Goal: Task Accomplishment & Management: Manage account settings

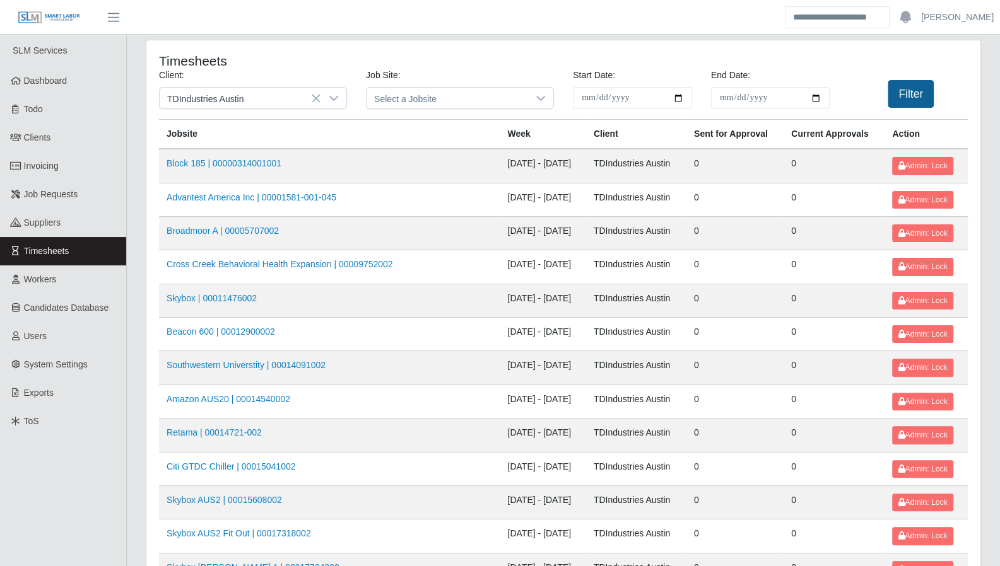
click at [905, 91] on button "Filter" at bounding box center [911, 94] width 46 height 28
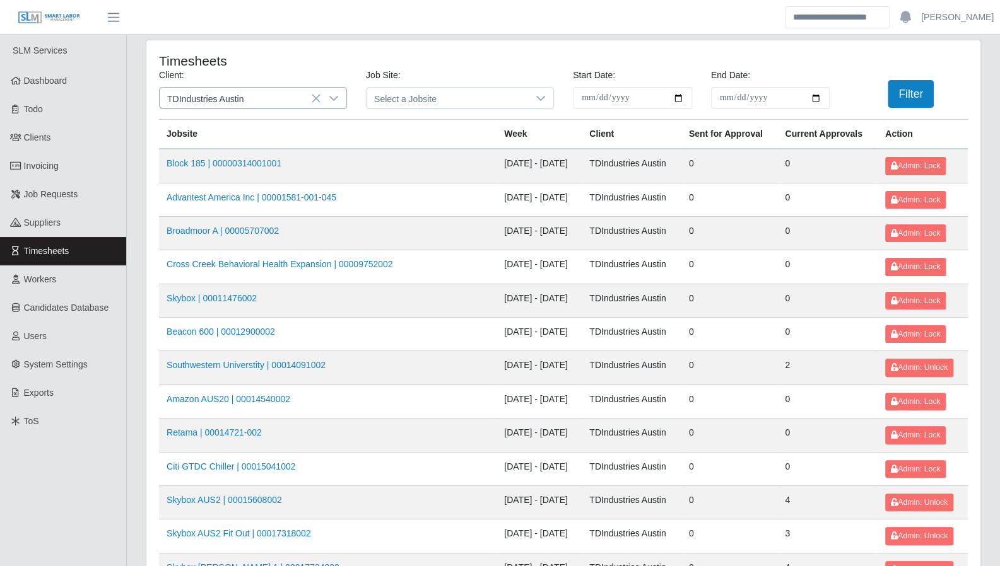
click at [336, 94] on icon at bounding box center [334, 98] width 10 height 10
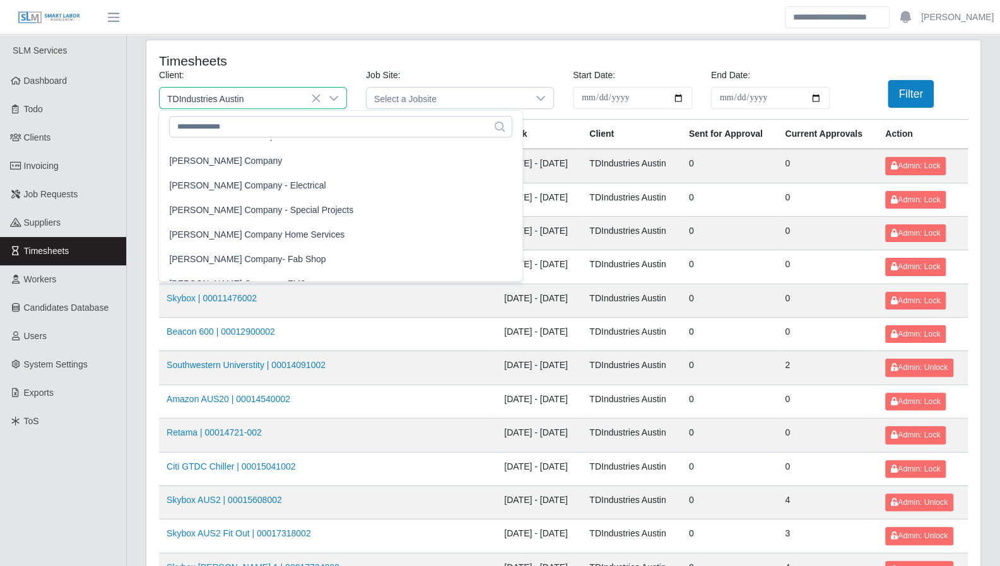
scroll to position [754, 0]
click at [218, 168] on li "Lee Company" at bounding box center [340, 162] width 358 height 23
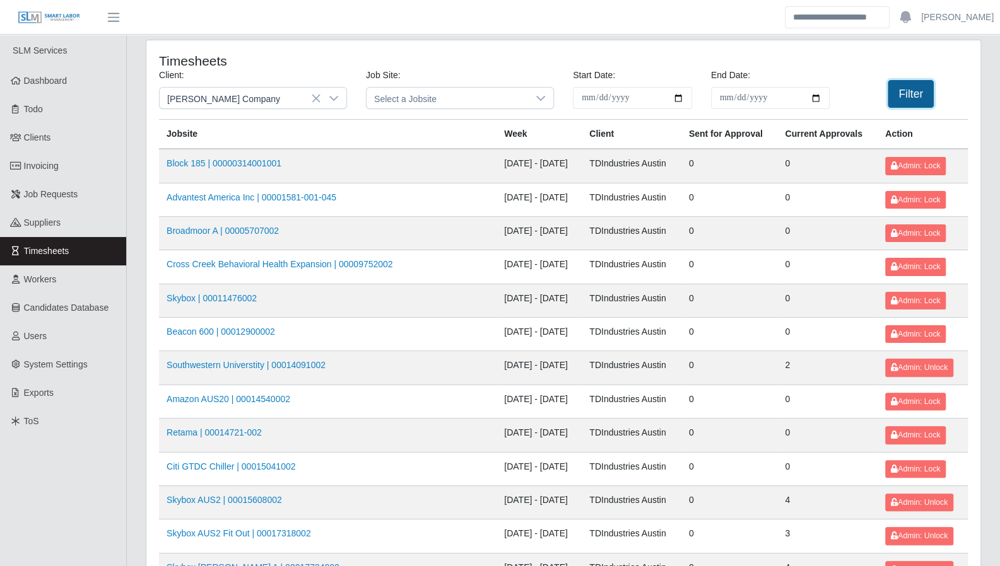
click at [917, 90] on button "Filter" at bounding box center [911, 94] width 46 height 28
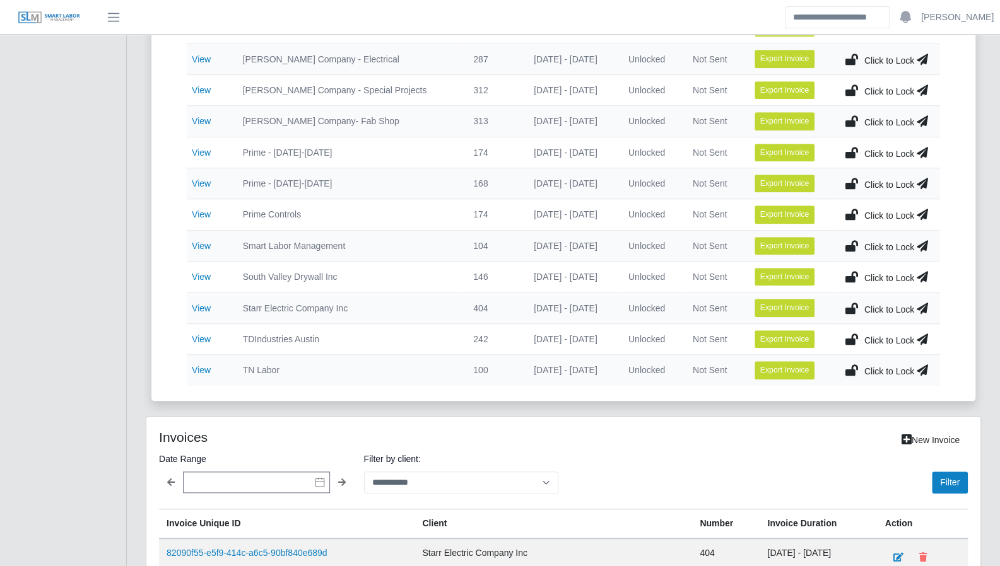
scroll to position [537, 0]
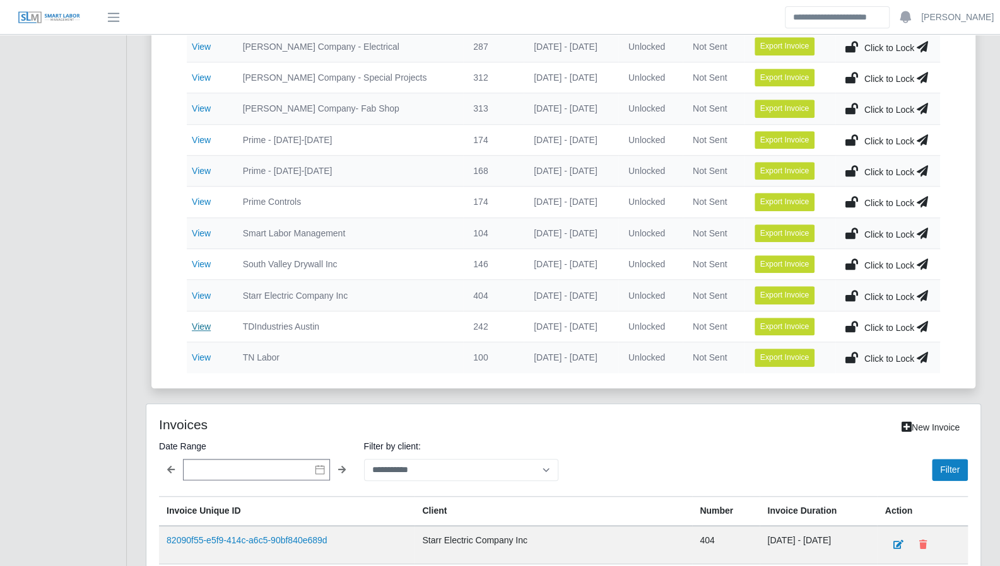
click at [199, 322] on link "View" at bounding box center [201, 327] width 19 height 10
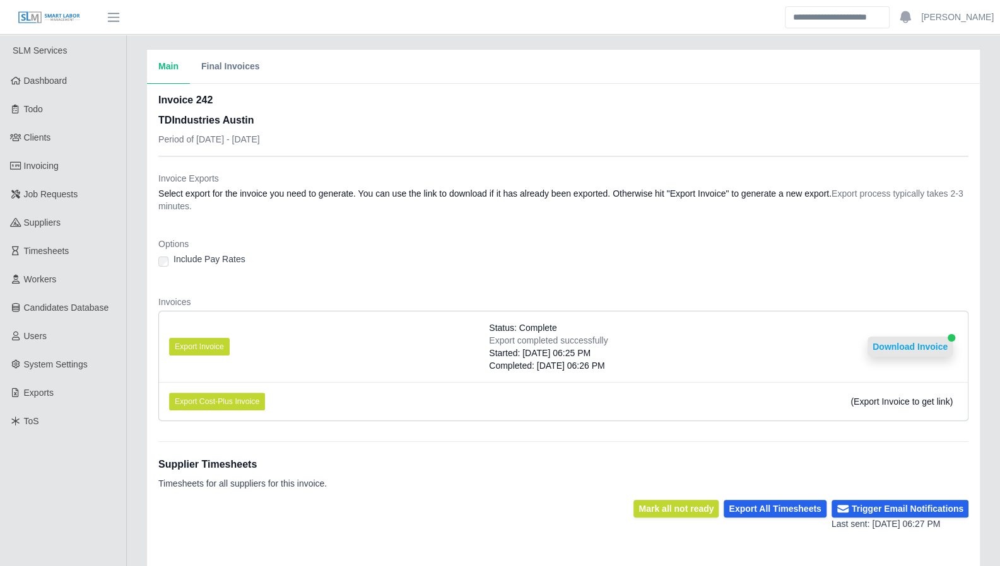
click at [892, 350] on button "Download Invoice" at bounding box center [909, 347] width 85 height 20
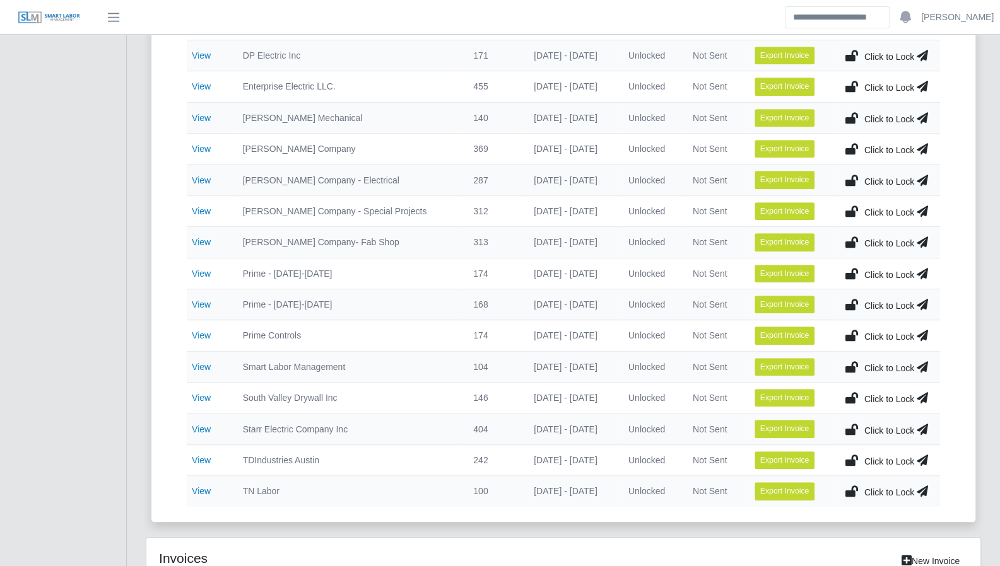
scroll to position [403, 0]
click at [197, 147] on link "View" at bounding box center [201, 149] width 19 height 10
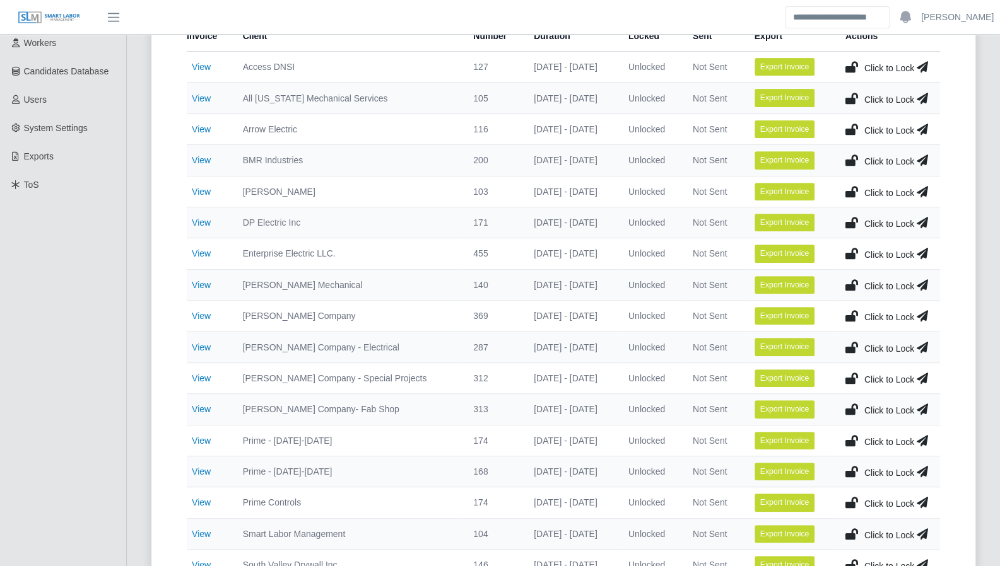
scroll to position [237, 0]
click at [203, 342] on link "View" at bounding box center [201, 347] width 19 height 10
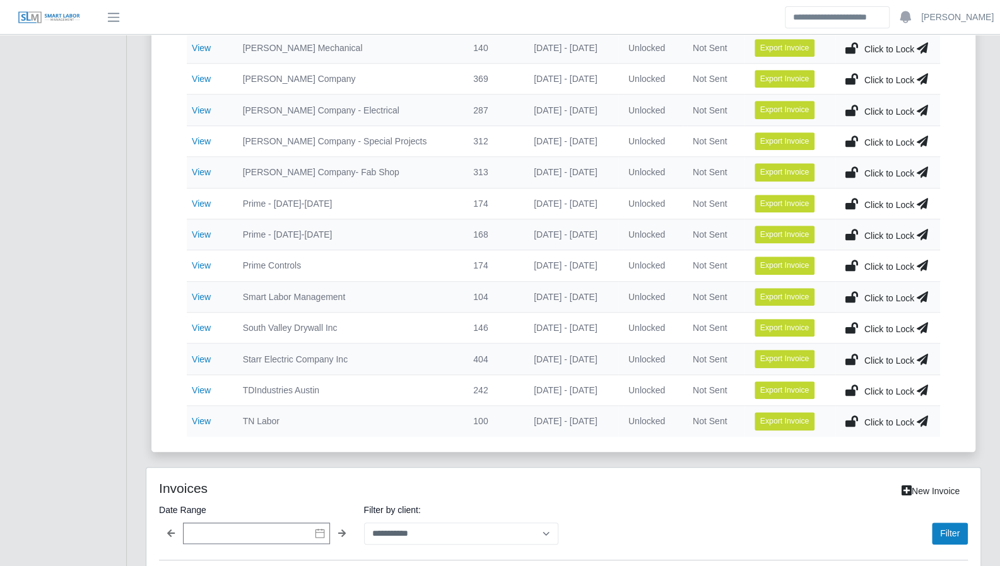
scroll to position [450, 0]
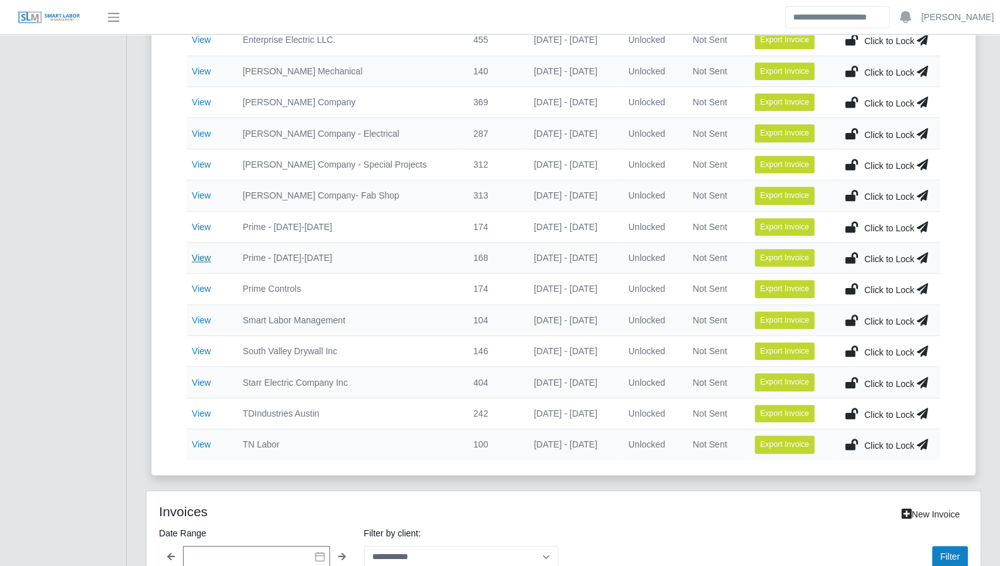
click at [206, 254] on link "View" at bounding box center [201, 258] width 19 height 10
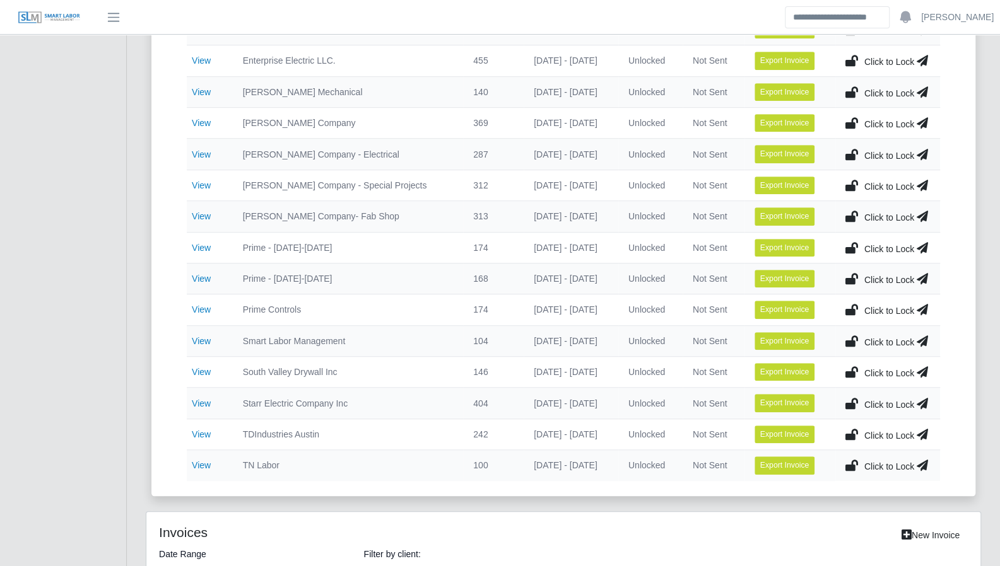
scroll to position [430, 0]
click at [203, 304] on link "View" at bounding box center [201, 309] width 19 height 10
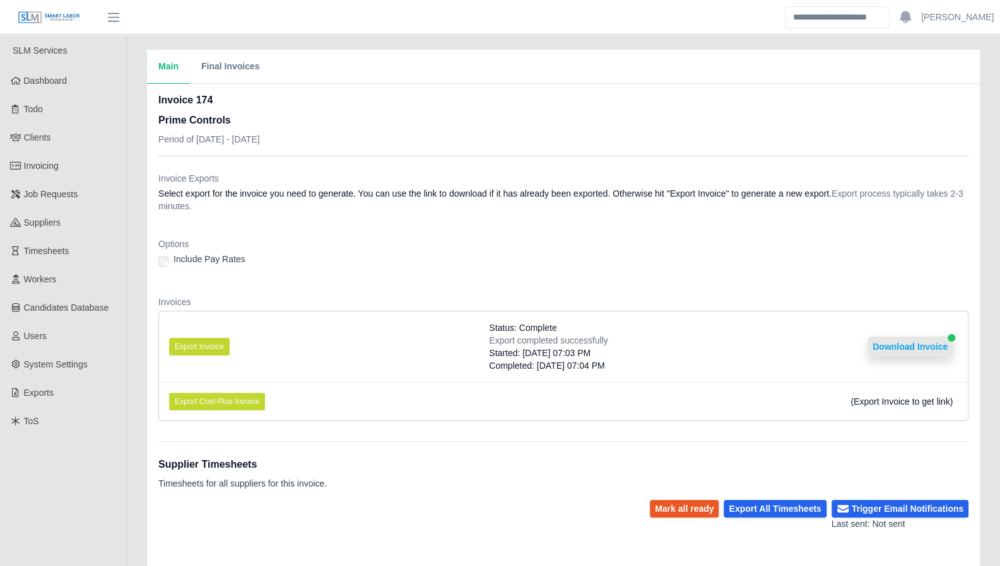
click at [927, 350] on button "Download Invoice" at bounding box center [909, 347] width 85 height 20
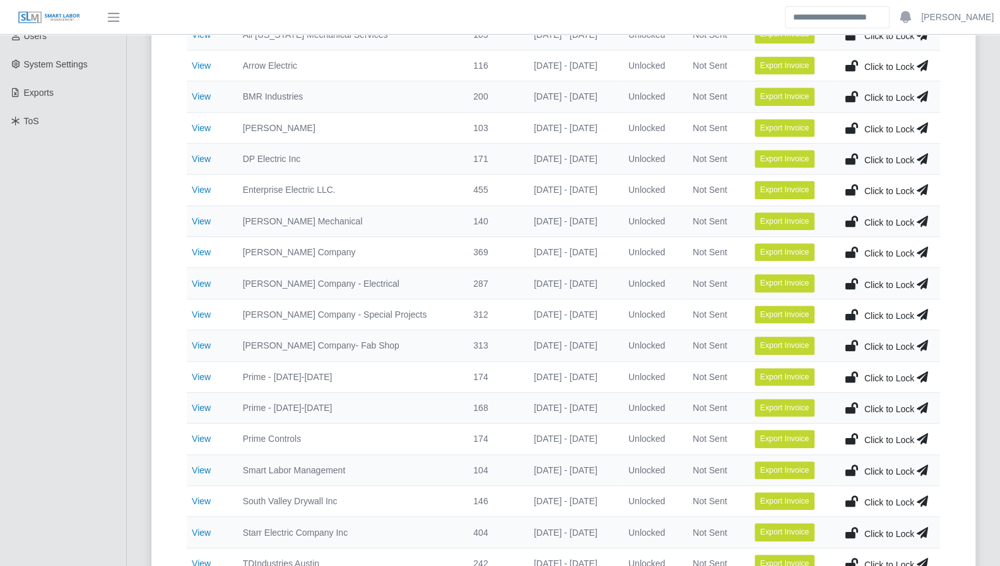
scroll to position [300, 0]
click at [206, 373] on link "View" at bounding box center [201, 378] width 19 height 10
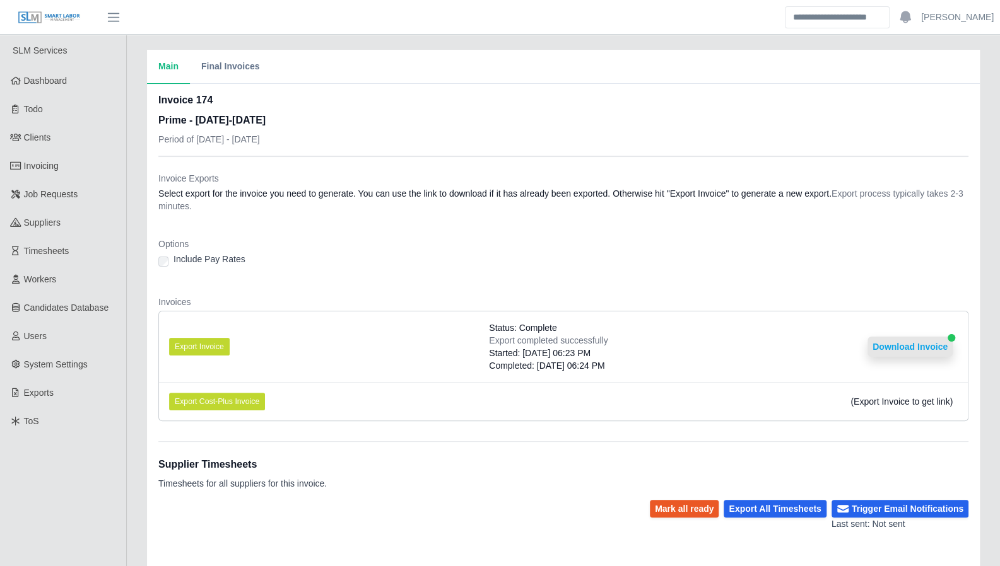
click at [892, 351] on button "Download Invoice" at bounding box center [909, 347] width 85 height 20
click at [633, 147] on div "Invoice 174 Prime - Monday-Sunday Period of 08/18/2025 - 08/24/2025" at bounding box center [563, 124] width 810 height 63
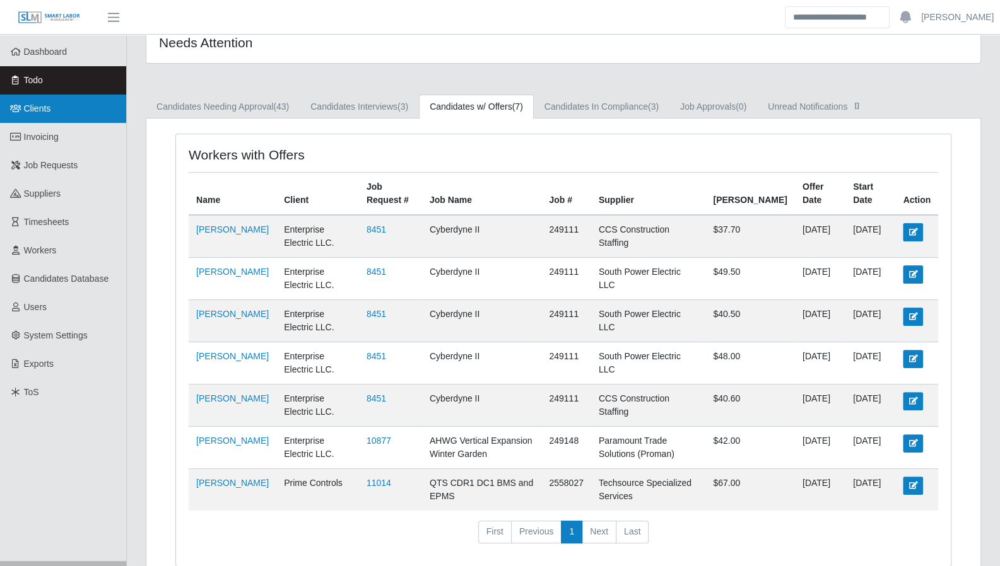
scroll to position [29, 0]
click at [58, 88] on link "Todo" at bounding box center [63, 80] width 126 height 28
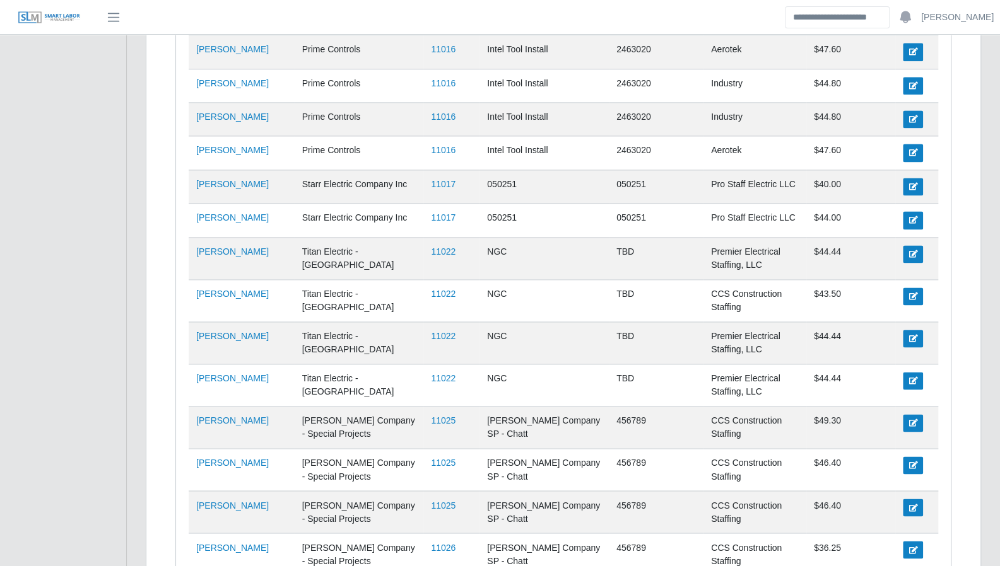
scroll to position [987, 0]
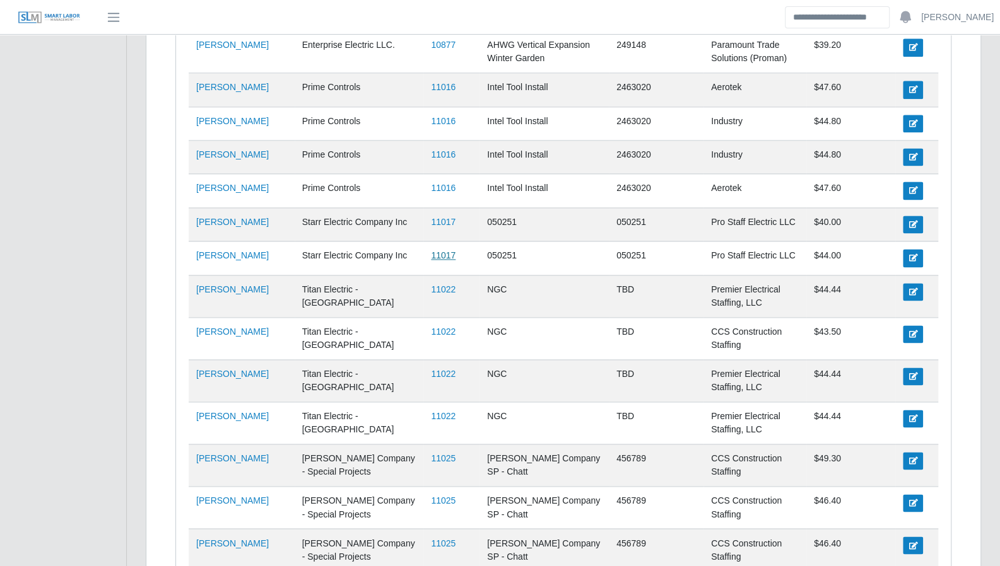
click at [433, 250] on link "11017" at bounding box center [443, 255] width 25 height 10
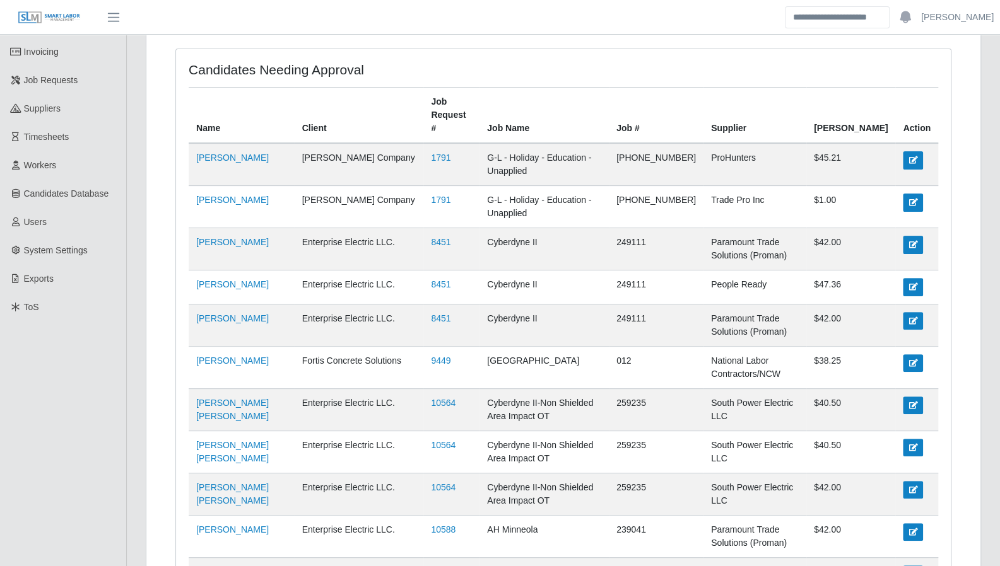
scroll to position [0, 0]
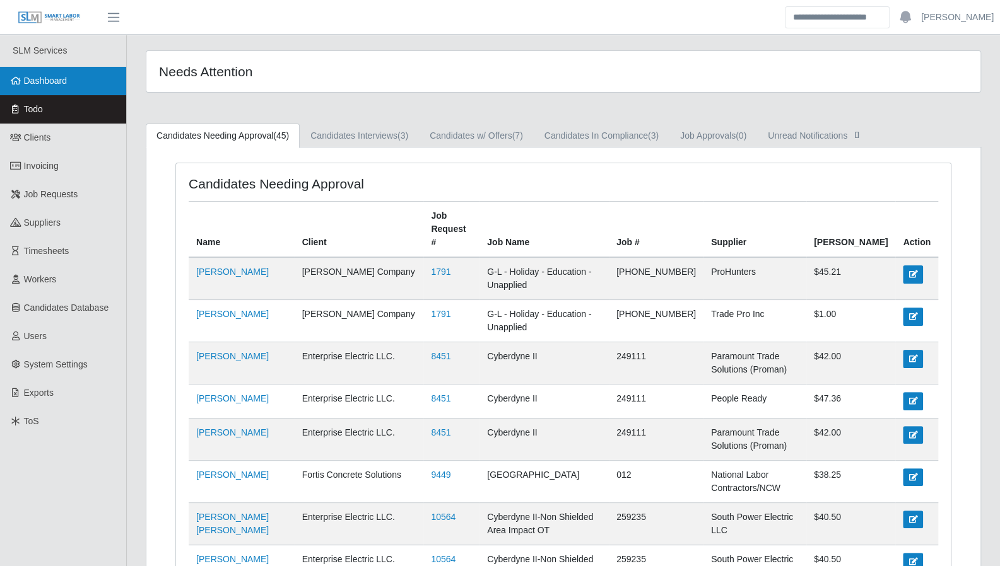
click at [50, 89] on link "Dashboard" at bounding box center [63, 81] width 126 height 28
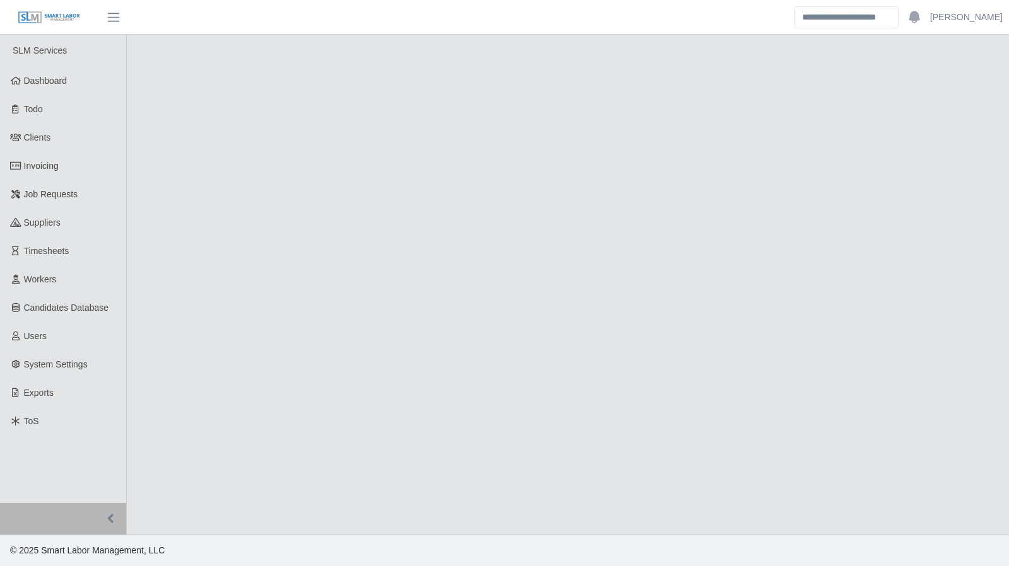
select select "****"
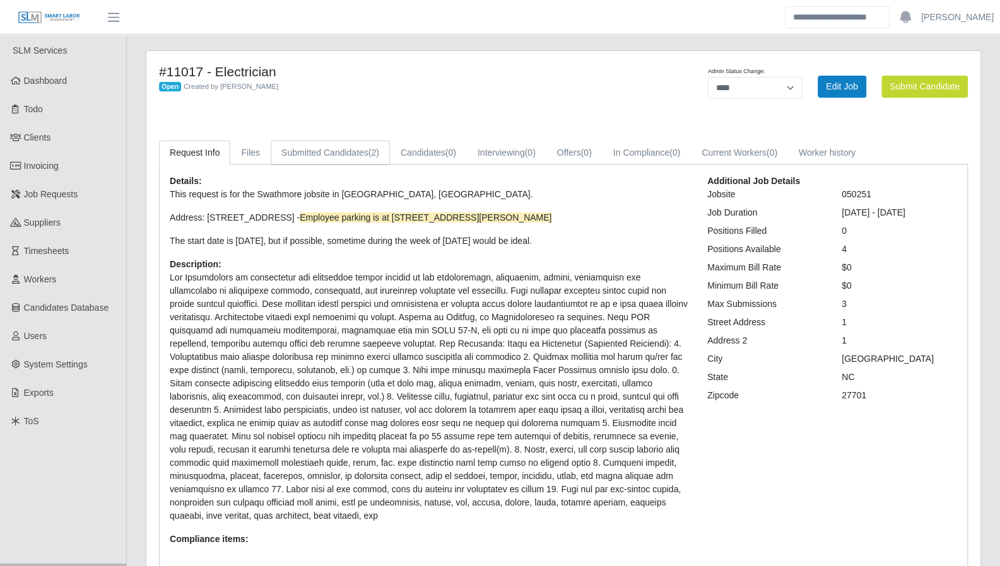
click at [365, 158] on link "Submitted Candidates (2)" at bounding box center [330, 153] width 119 height 25
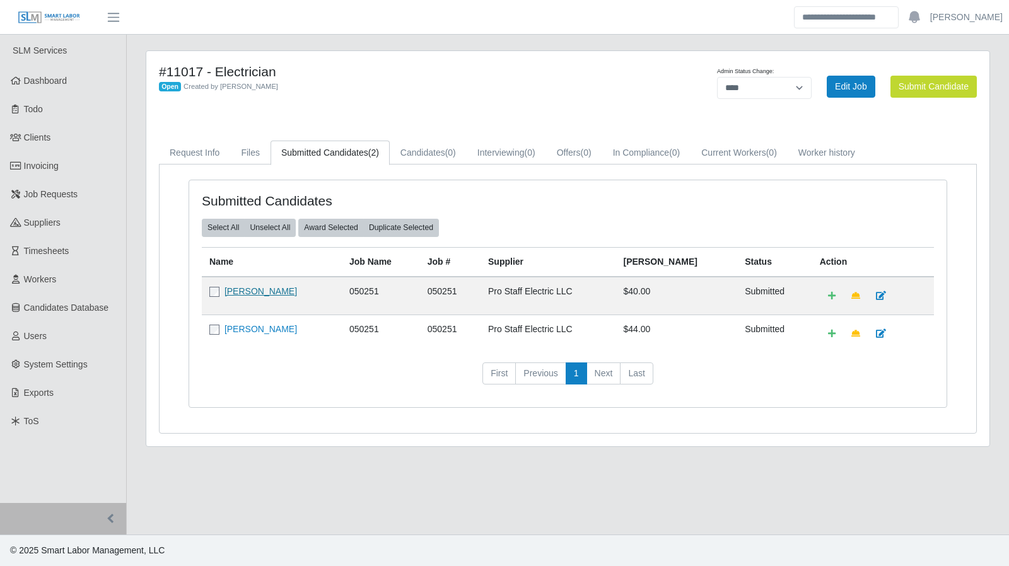
click at [278, 293] on link "Carlos Jose Sierra" at bounding box center [261, 291] width 73 height 10
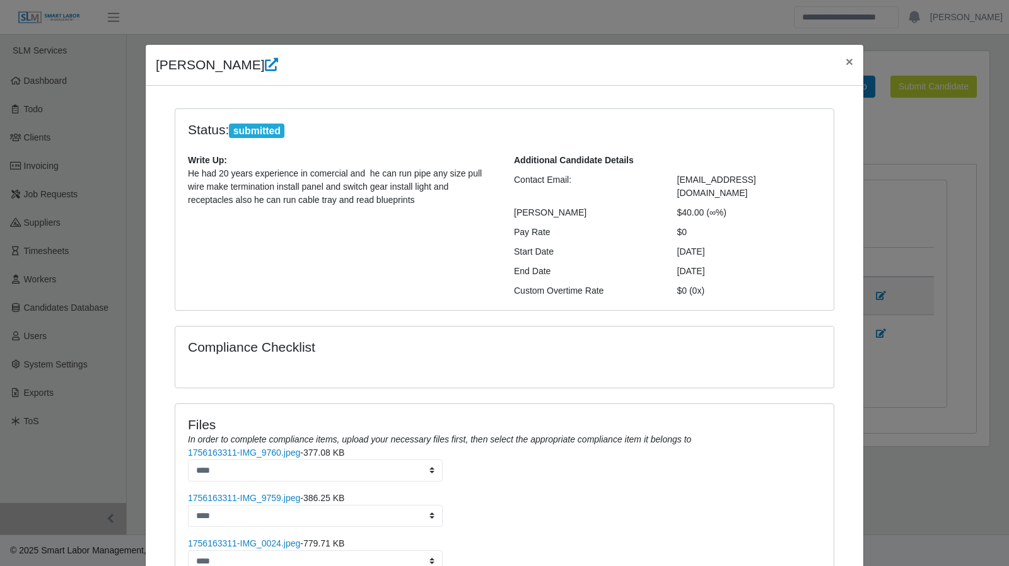
click at [826, 522] on div "Files In order to complete compliance items, upload your necessary files first,…" at bounding box center [504, 499] width 659 height 191
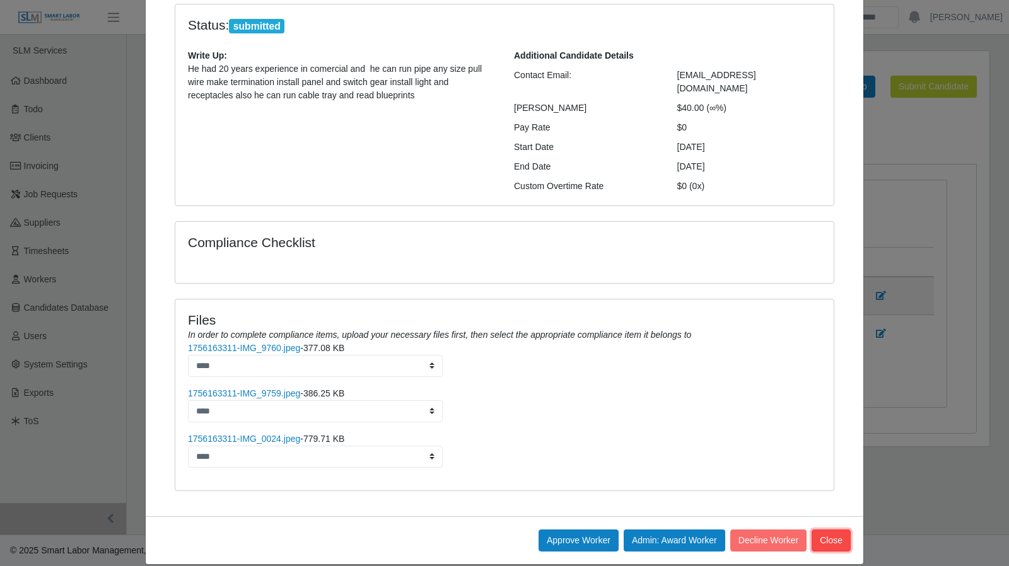
click at [827, 530] on button "Close" at bounding box center [831, 541] width 39 height 22
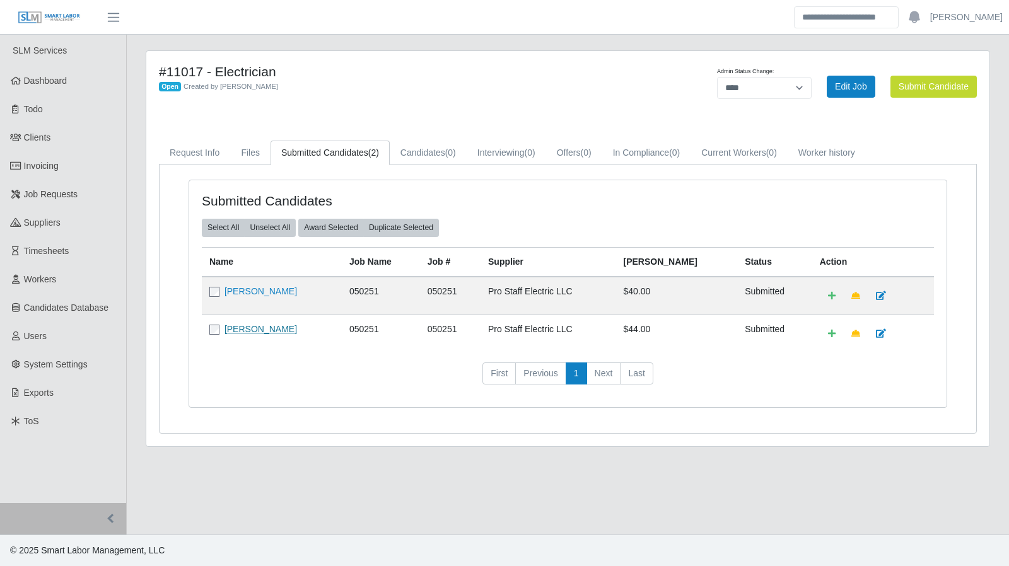
click at [254, 326] on link "Carlos Jose Sierra" at bounding box center [261, 329] width 73 height 10
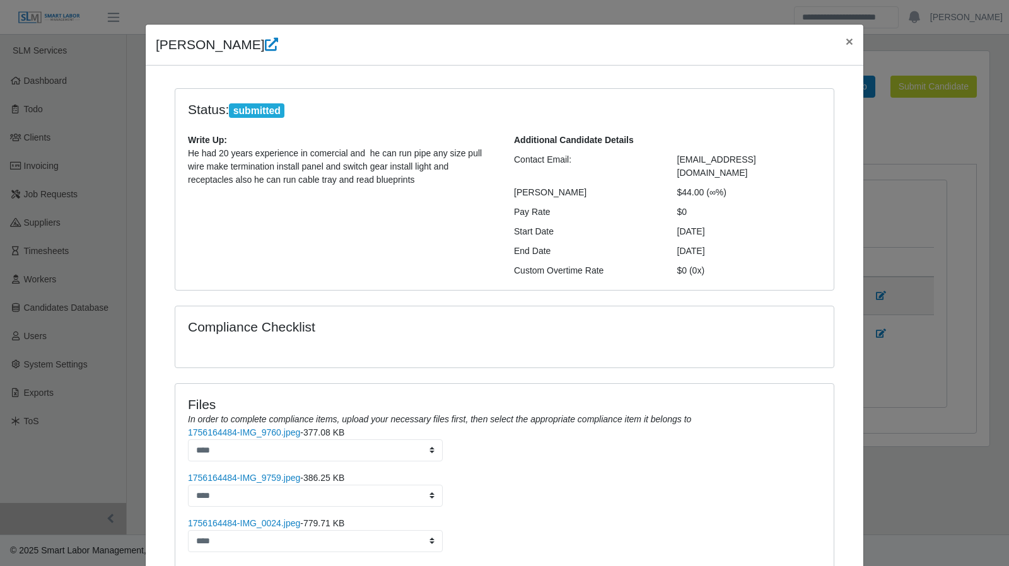
scroll to position [77, 0]
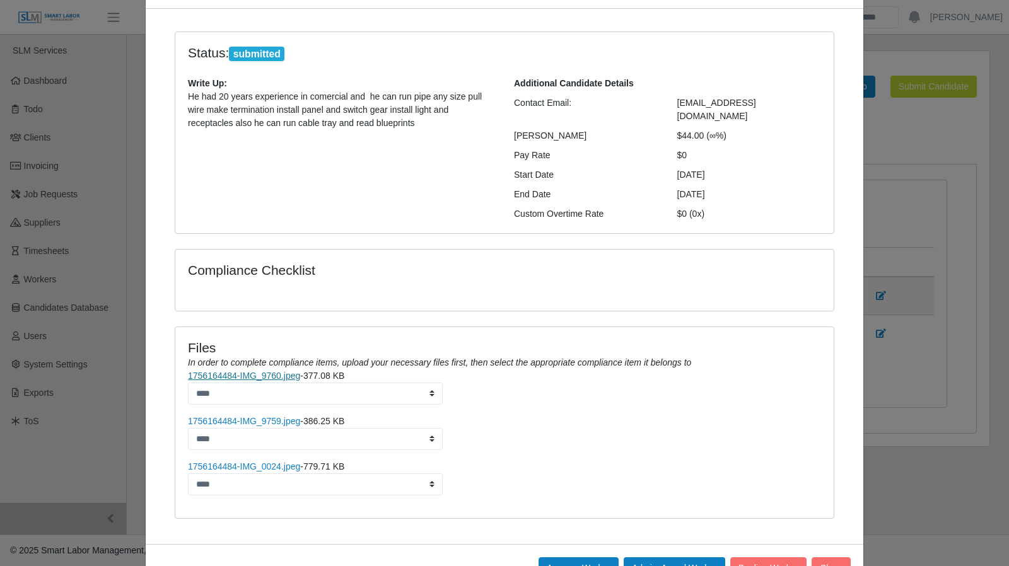
click at [273, 371] on link "1756164484-IMG_9760.jpeg" at bounding box center [244, 376] width 112 height 10
click at [249, 416] on link "1756164484-IMG_9759.jpeg" at bounding box center [244, 421] width 112 height 10
click at [277, 462] on link "1756164484-IMG_0024.jpeg" at bounding box center [244, 467] width 112 height 10
click at [823, 558] on button "Close" at bounding box center [831, 569] width 39 height 22
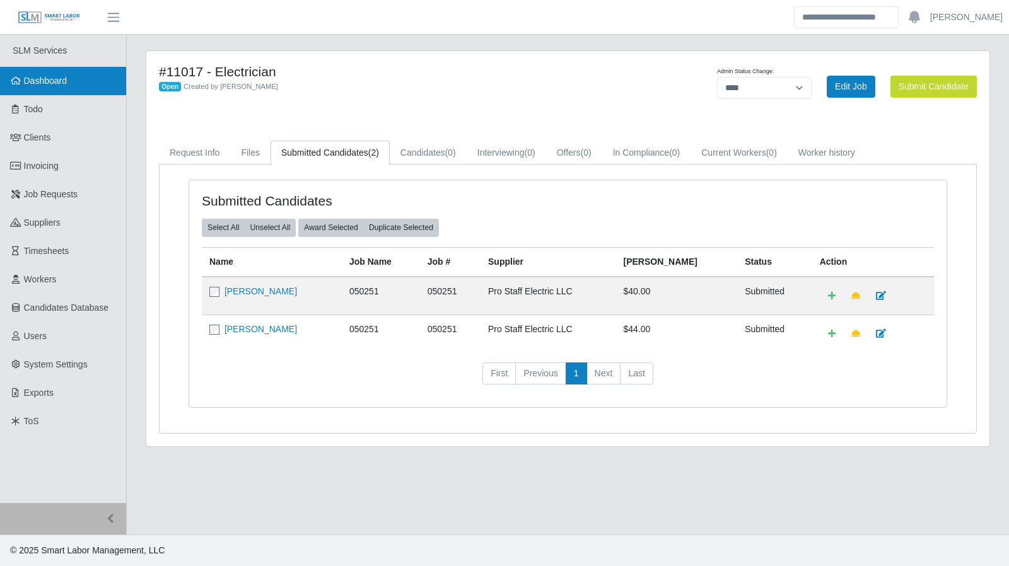
click at [78, 90] on link "Dashboard" at bounding box center [63, 81] width 126 height 28
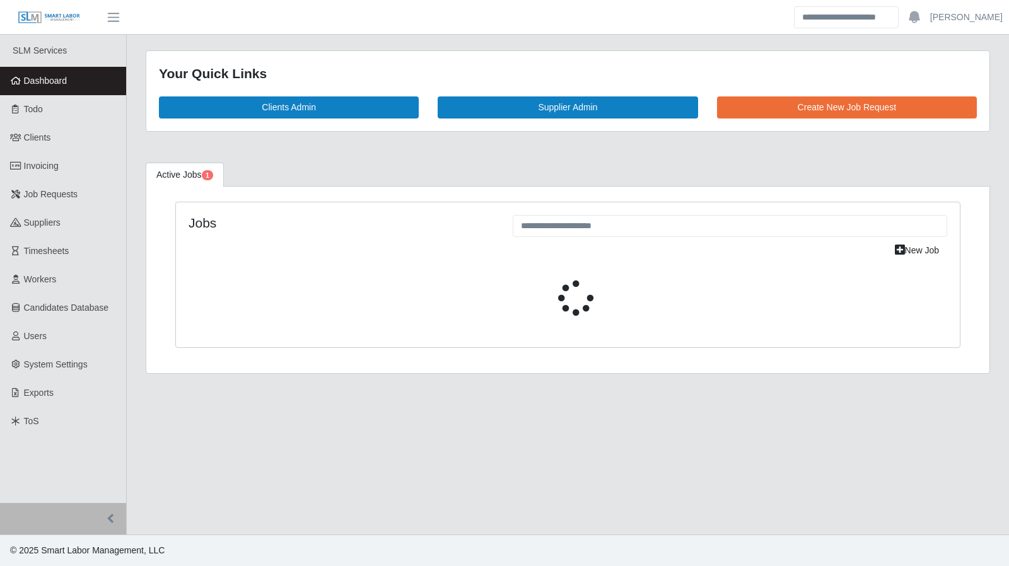
select select "****"
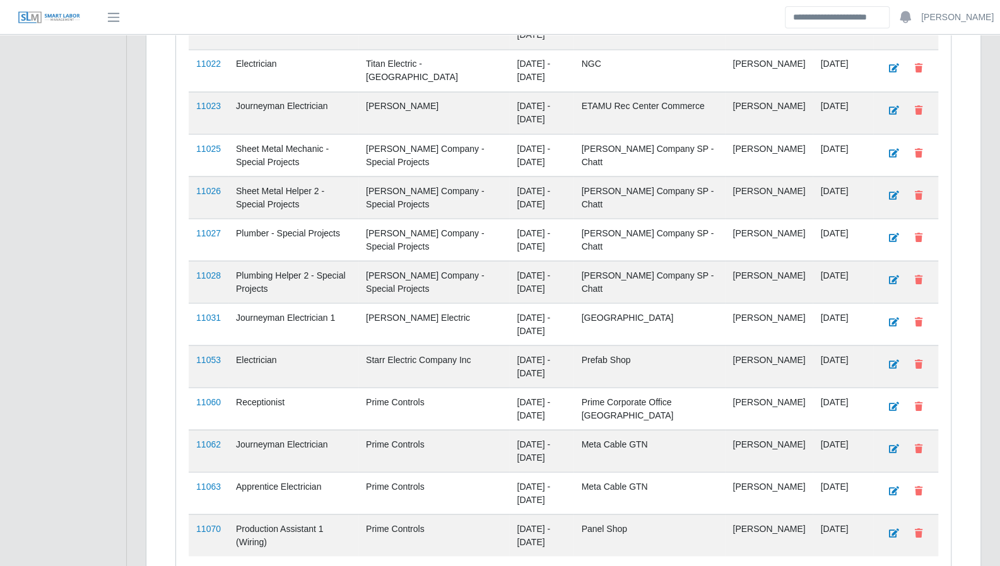
scroll to position [1455, 0]
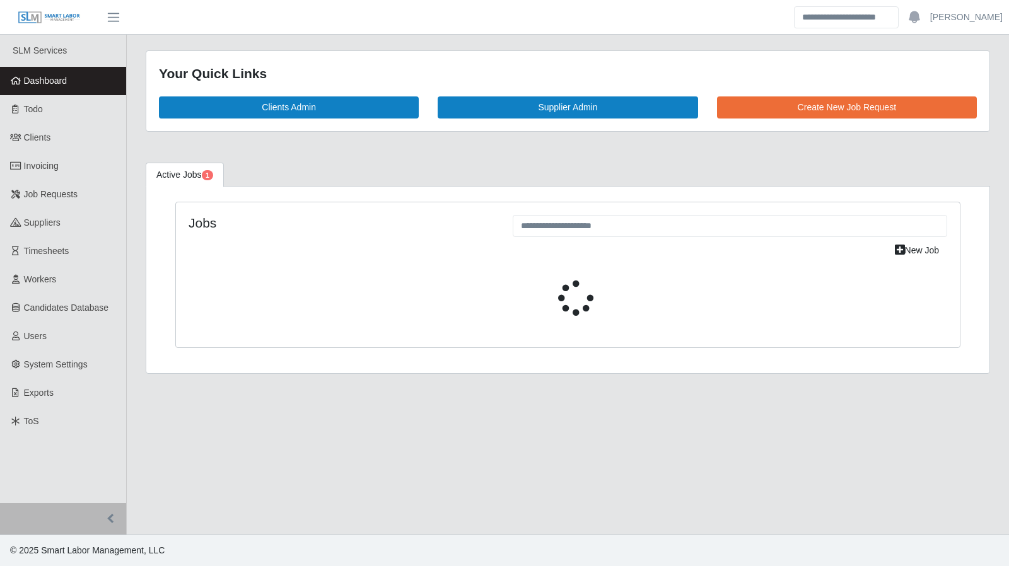
select select "****"
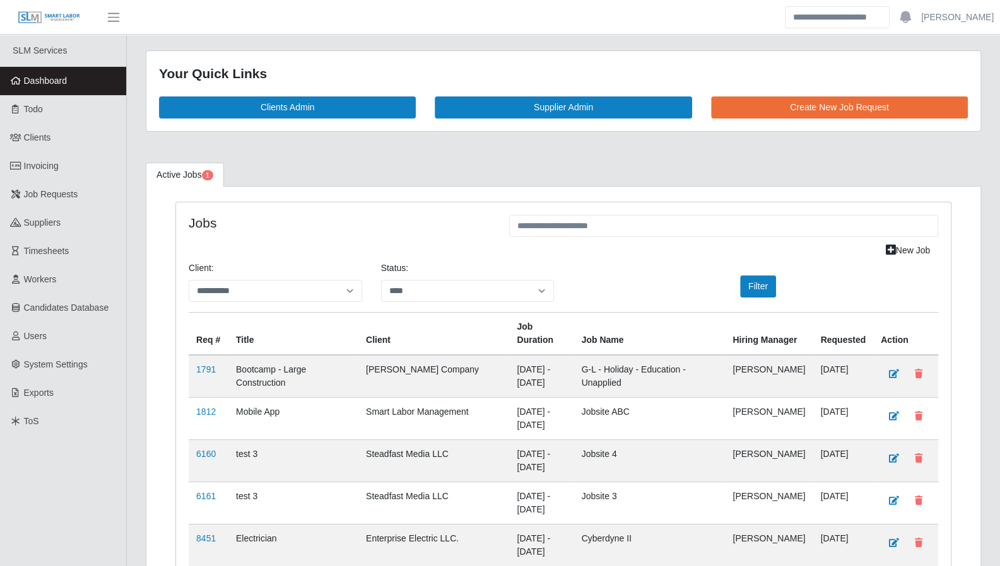
click at [59, 79] on span "Dashboard" at bounding box center [46, 81] width 44 height 10
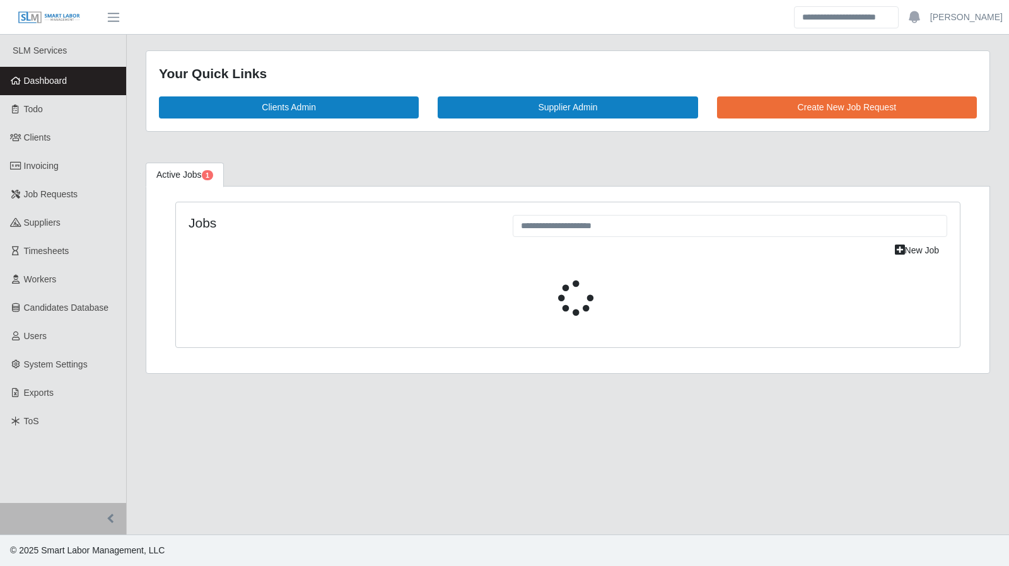
select select "****"
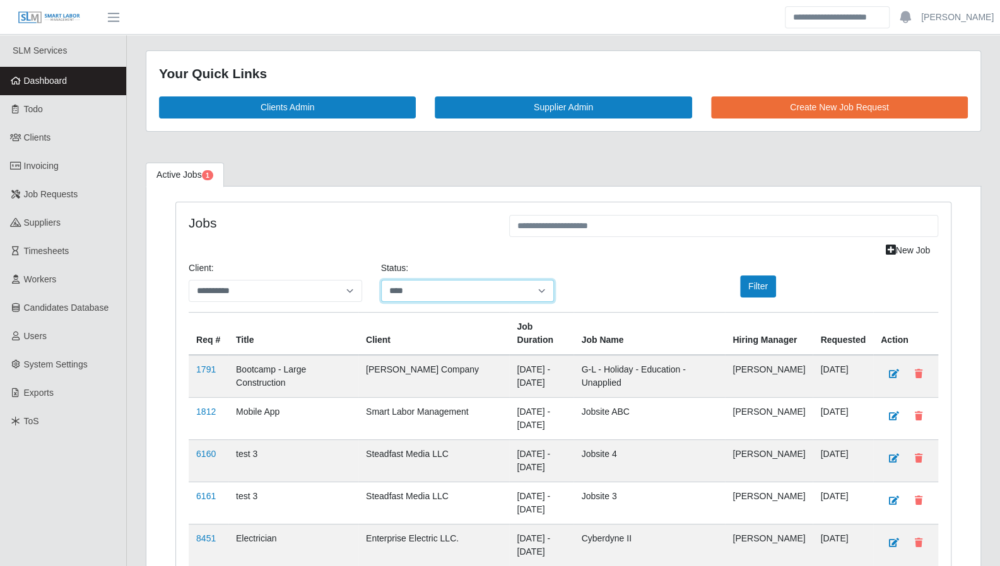
click at [442, 290] on select "**********" at bounding box center [467, 291] width 173 height 22
click at [479, 235] on div "Jobs" at bounding box center [339, 227] width 320 height 25
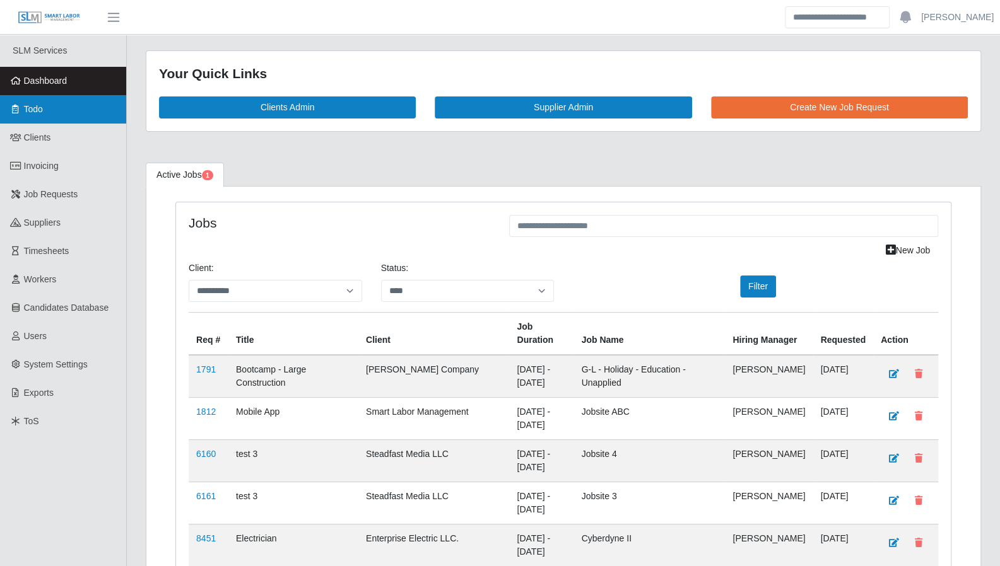
click at [63, 104] on link "Todo" at bounding box center [63, 109] width 126 height 28
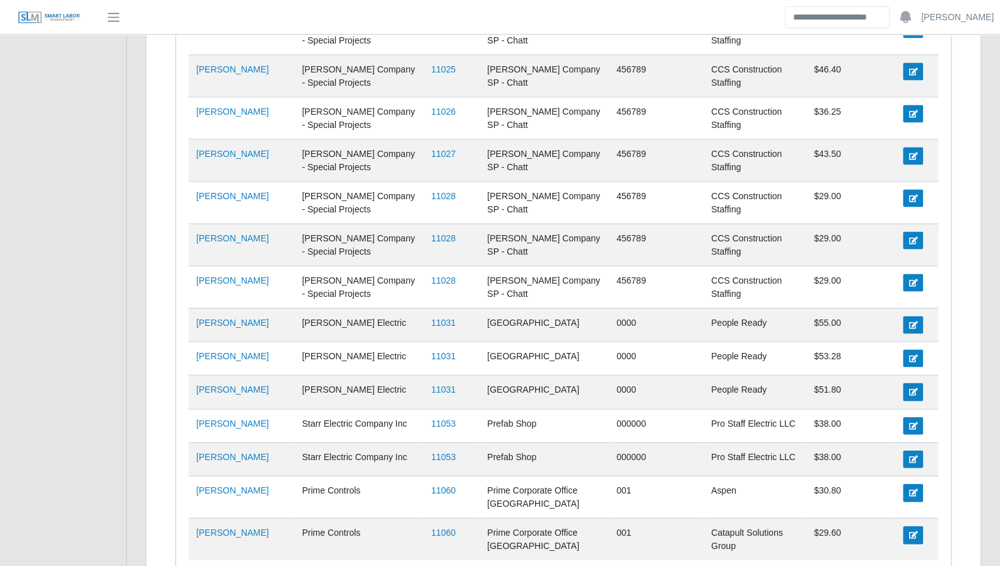
scroll to position [1510, 0]
